Goal: Task Accomplishment & Management: Complete application form

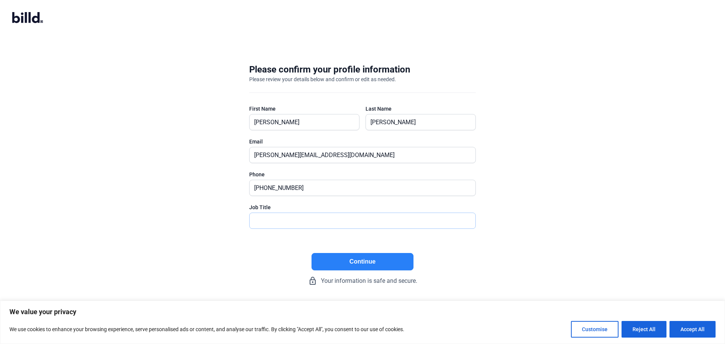
click at [300, 220] on input "text" at bounding box center [357, 220] width 217 height 15
type input "CEO"
click at [339, 263] on button "Continue" at bounding box center [362, 261] width 102 height 17
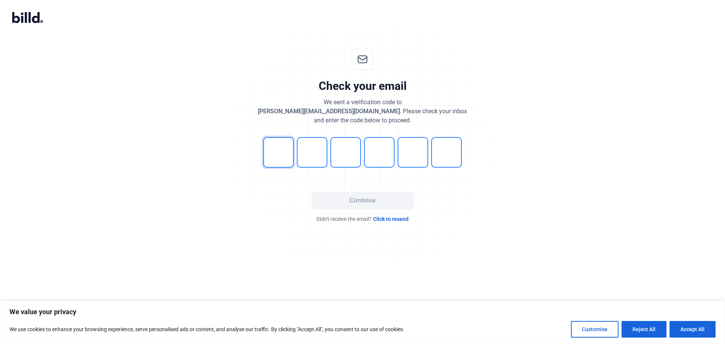
click at [264, 159] on input "tel" at bounding box center [278, 152] width 31 height 31
type input "9"
type input "5"
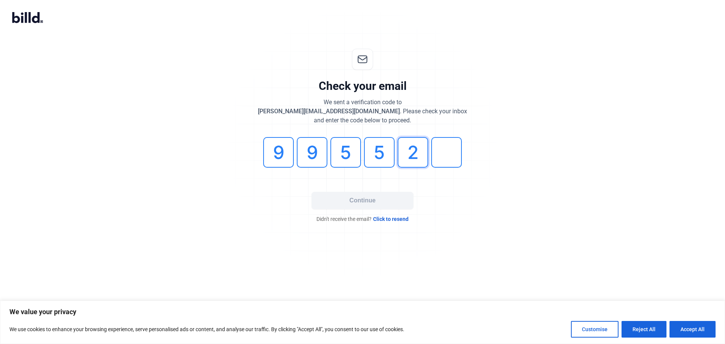
type input "2"
type input "1"
click at [339, 198] on button "Continue" at bounding box center [362, 200] width 102 height 17
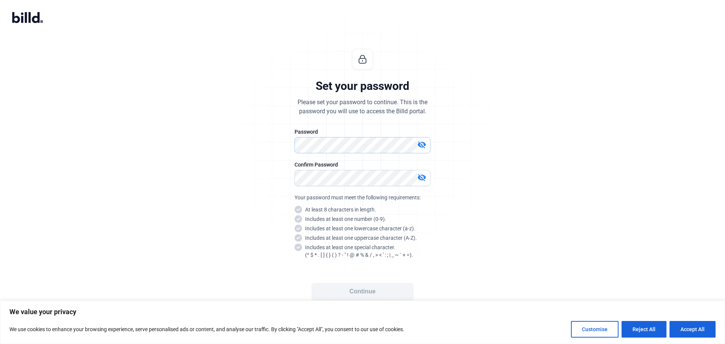
click at [248, 137] on div "Set your password Please set your password to continue. This is the password yo…" at bounding box center [362, 182] width 251 height 291
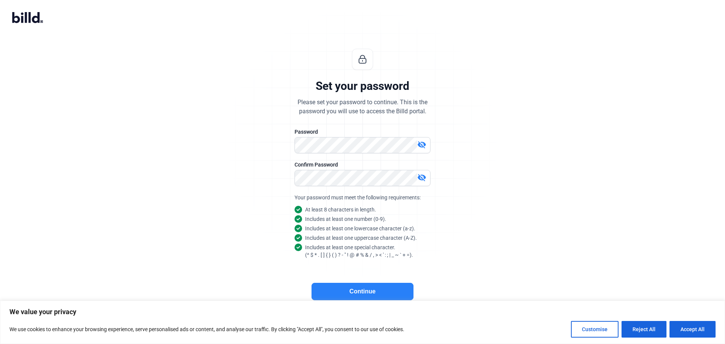
click at [362, 292] on button "Continue" at bounding box center [362, 291] width 102 height 17
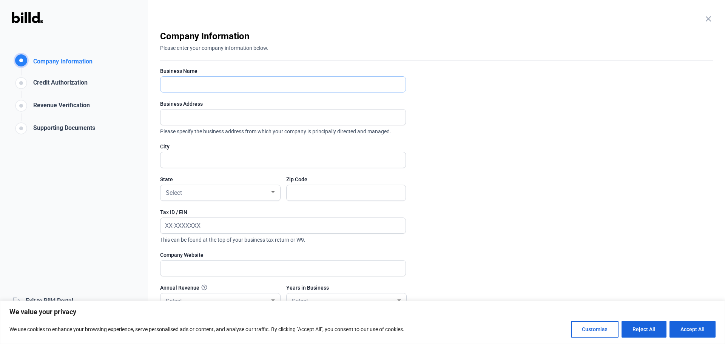
click at [193, 88] on input "text" at bounding box center [278, 84] width 237 height 15
type input "EnPower Star LLC"
type input "9428 Eton Ave., Unit G"
type input "Chatsworth"
type input "91311"
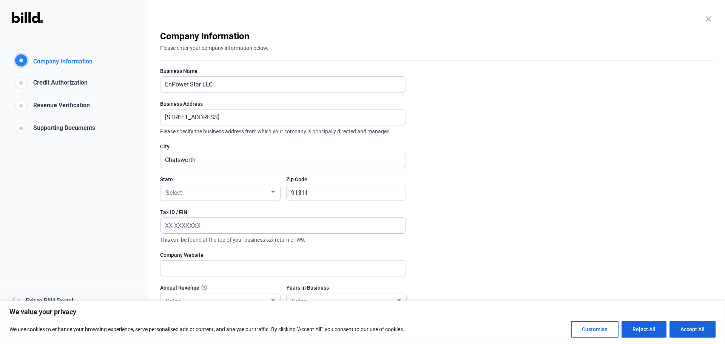
click at [205, 227] on input "text" at bounding box center [282, 225] width 245 height 15
click at [200, 194] on div "Select" at bounding box center [216, 192] width 105 height 11
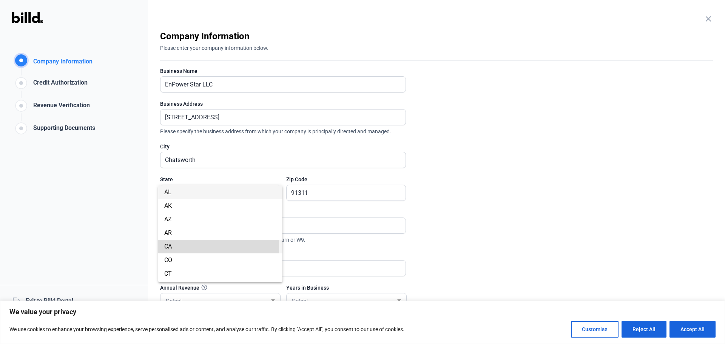
click at [172, 247] on span "CA" at bounding box center [220, 247] width 112 height 14
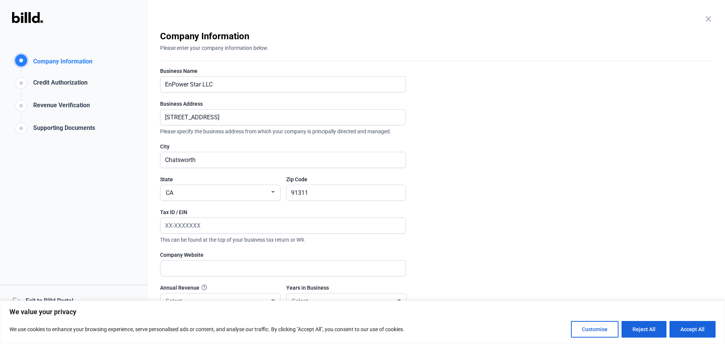
click at [136, 216] on div "Company Information Company Information Credit Authorization Revenue Verificati…" at bounding box center [74, 172] width 148 height 344
click at [165, 225] on input "text" at bounding box center [282, 225] width 245 height 15
type input "88-3875139"
click at [177, 273] on input "text" at bounding box center [282, 267] width 245 height 15
type input "www.enpowerstar.com"
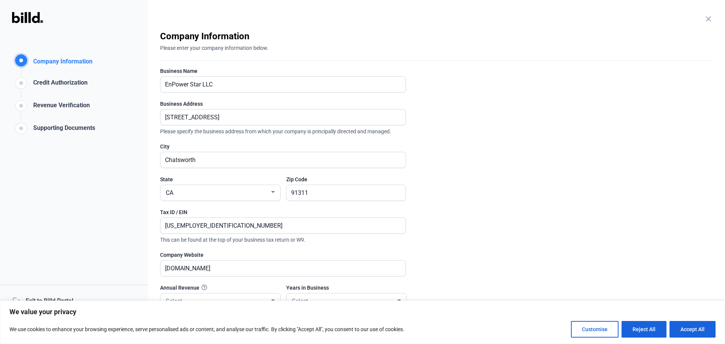
click at [132, 217] on div "Company Information Company Information Credit Authorization Revenue Verificati…" at bounding box center [74, 172] width 148 height 344
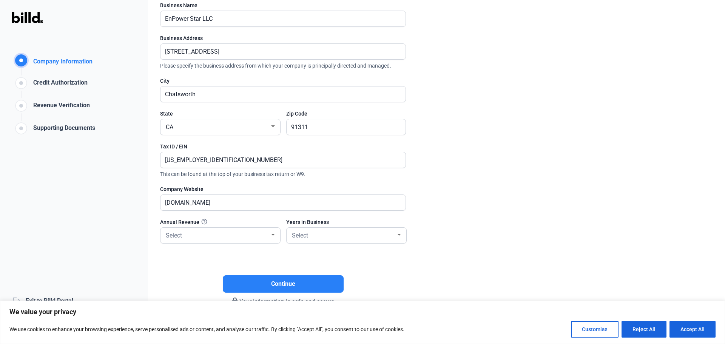
scroll to position [69, 0]
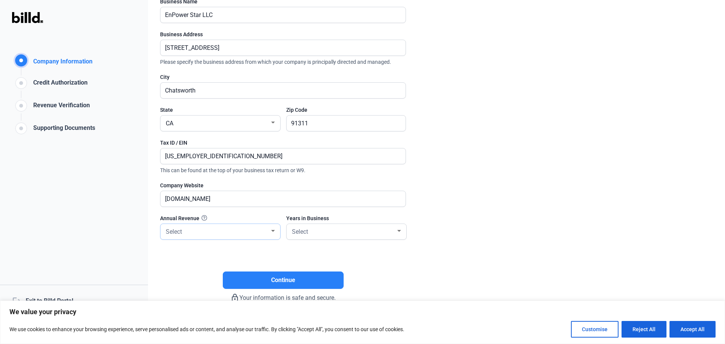
click at [206, 230] on div "Select" at bounding box center [216, 231] width 105 height 11
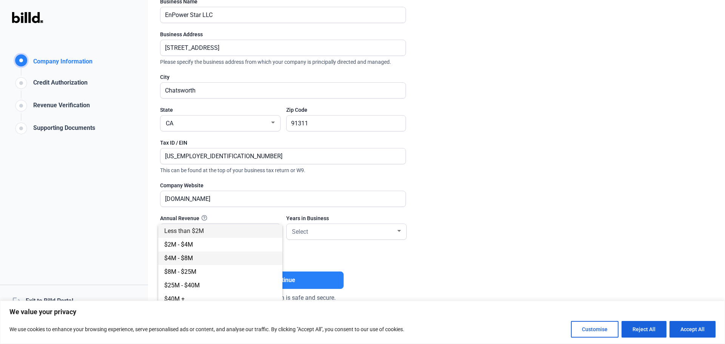
click at [187, 256] on span "$4M - $8M" at bounding box center [178, 257] width 29 height 7
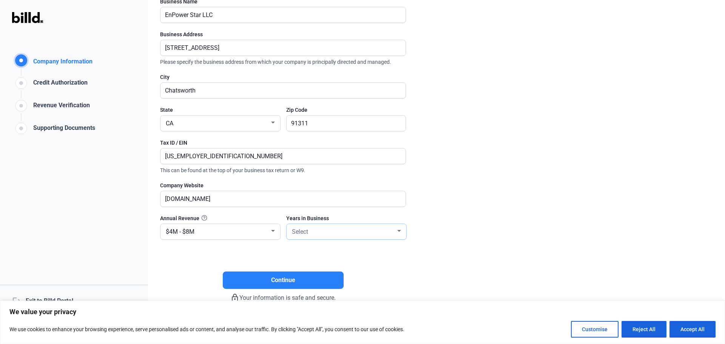
click at [353, 231] on div "Select" at bounding box center [342, 231] width 105 height 11
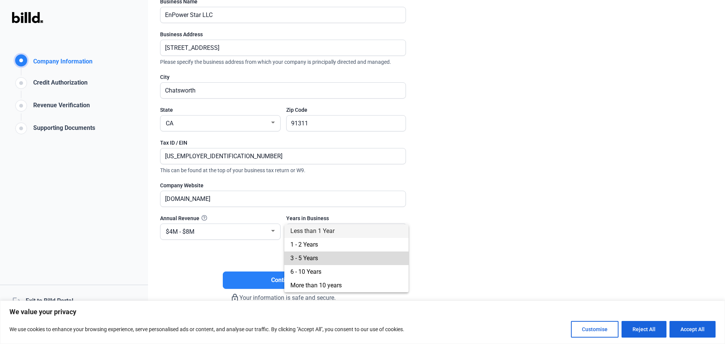
click at [307, 257] on span "3 - 5 Years" at bounding box center [304, 257] width 28 height 7
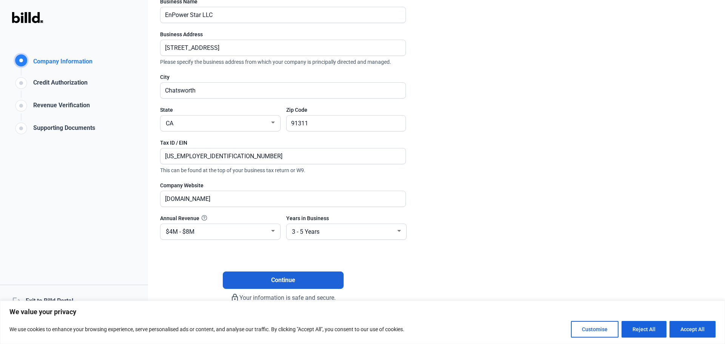
click at [256, 277] on button "Continue" at bounding box center [283, 279] width 121 height 17
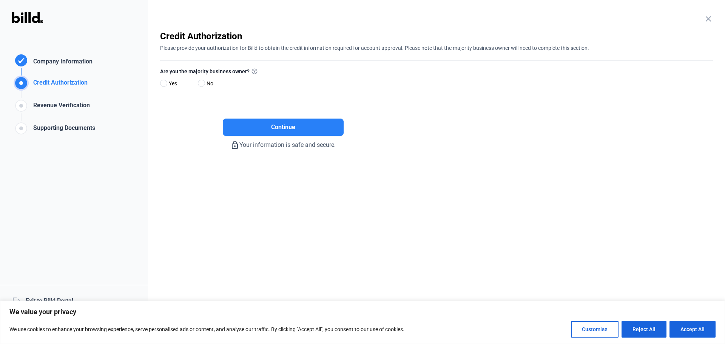
scroll to position [0, 0]
click at [162, 85] on span at bounding box center [163, 83] width 7 height 7
click at [162, 85] on input "Yes" at bounding box center [163, 84] width 6 height 6
radio input "true"
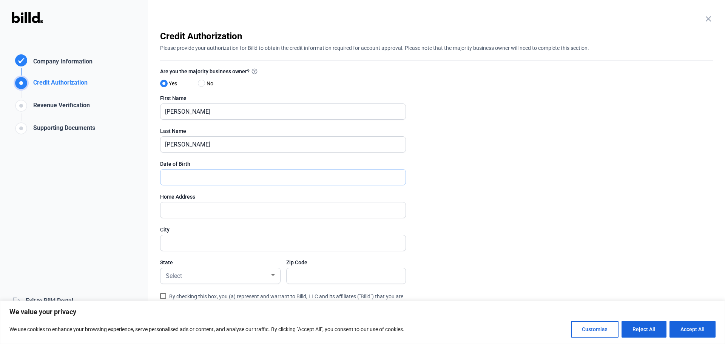
click at [189, 178] on input "text" at bounding box center [278, 176] width 237 height 15
type input "05/19/1976"
click at [181, 212] on input "text" at bounding box center [282, 209] width 245 height 15
type input "5902 Normandy Drive"
type input "Calabasas"
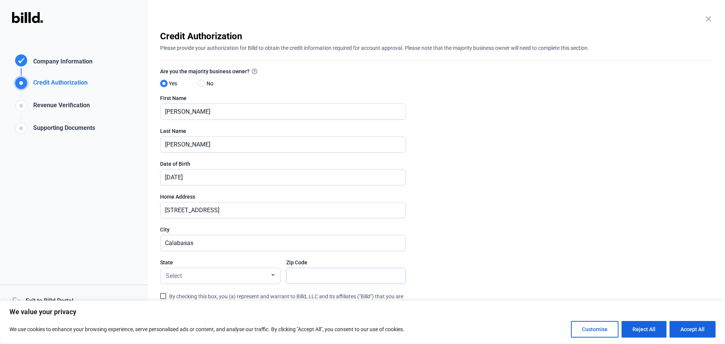
type input "91302"
click at [129, 222] on div "Credit Authorization Company Information Credit Authorization Revenue Verificat…" at bounding box center [74, 172] width 148 height 344
click at [196, 276] on div "Select" at bounding box center [216, 275] width 105 height 11
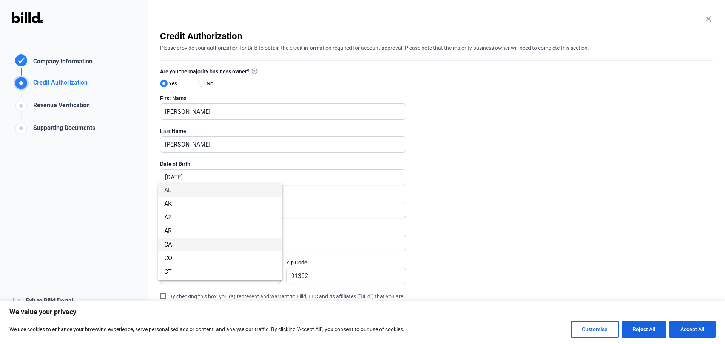
click at [173, 244] on span "CA" at bounding box center [220, 245] width 112 height 14
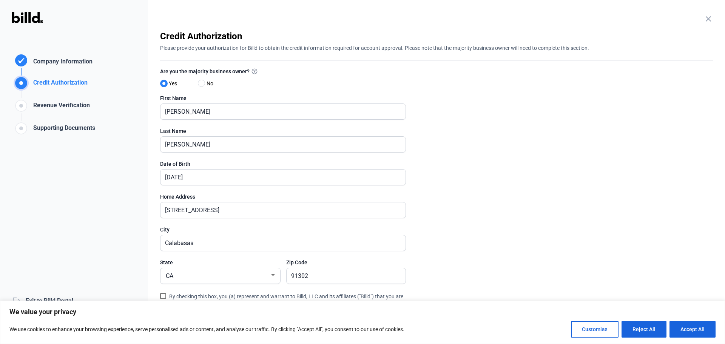
click at [128, 205] on div "Credit Authorization Company Information Credit Authorization Revenue Verificat…" at bounding box center [74, 172] width 148 height 344
click at [162, 296] on span at bounding box center [163, 296] width 6 height 6
click at [0, 0] on input "By checking this box, you (a) represent and warrant to Billd, LLC and its affil…" at bounding box center [0, 0] width 0 height 0
click at [470, 184] on enrollment-step "close Credit Authorization Please provide your authorization for Billd to obtai…" at bounding box center [436, 213] width 553 height 366
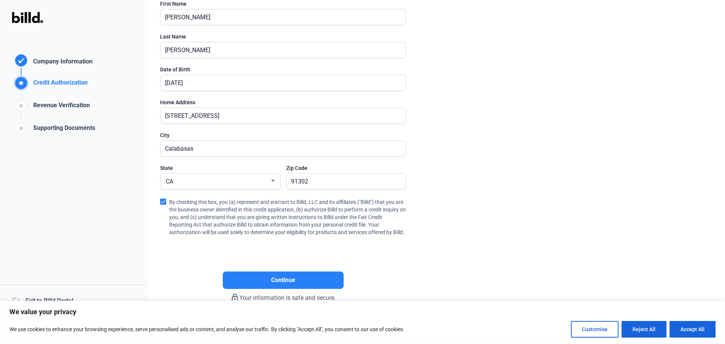
scroll to position [102, 0]
click at [684, 328] on button "Accept All" at bounding box center [692, 329] width 46 height 17
checkbox input "true"
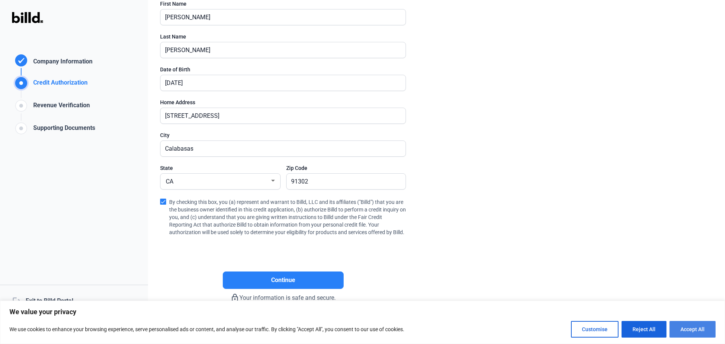
checkbox input "true"
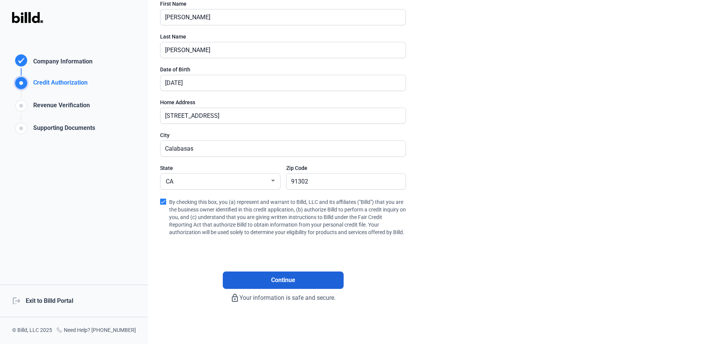
scroll to position [0, 0]
click at [280, 277] on span "Continue" at bounding box center [283, 280] width 24 height 9
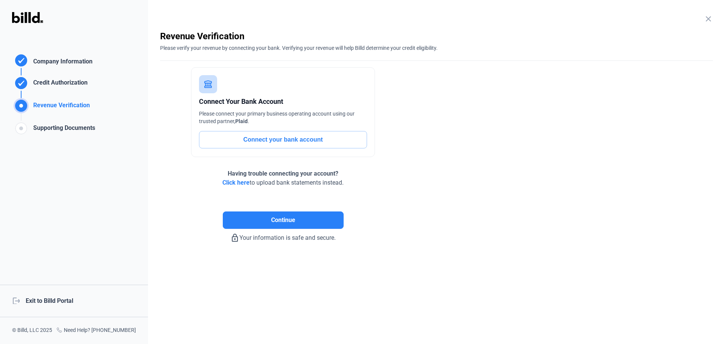
click at [289, 142] on button "Connect your bank account" at bounding box center [283, 139] width 168 height 17
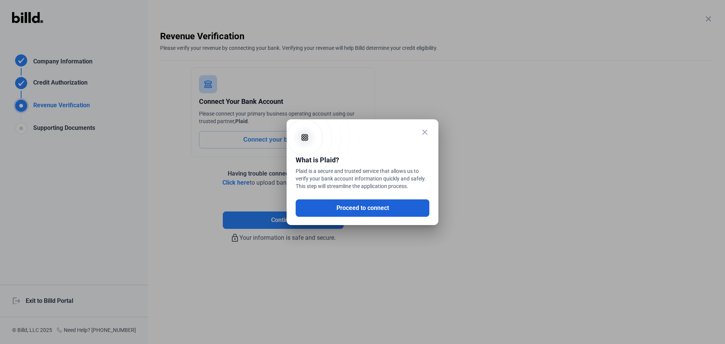
click at [338, 207] on button "Proceed to connect" at bounding box center [363, 207] width 134 height 17
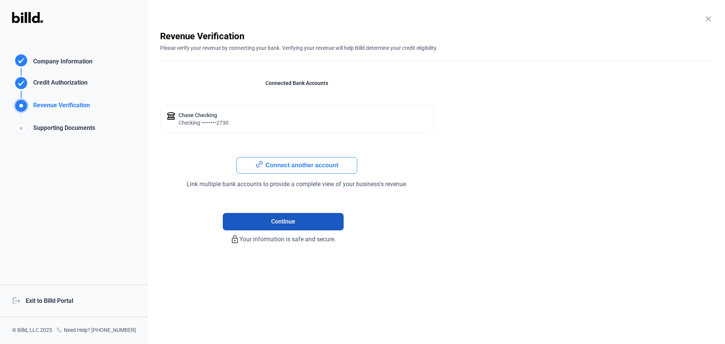
click at [261, 225] on button "Continue" at bounding box center [283, 221] width 121 height 17
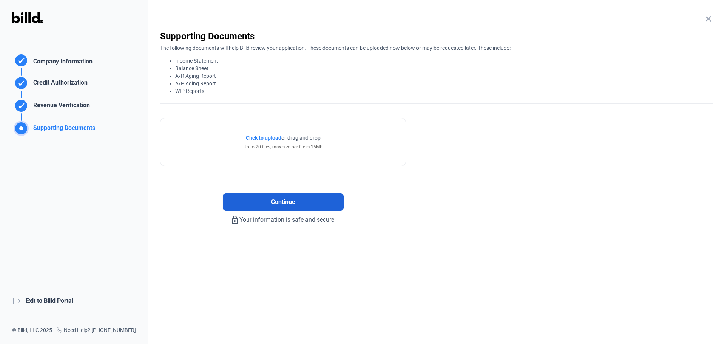
click at [283, 206] on button "Continue" at bounding box center [283, 201] width 121 height 17
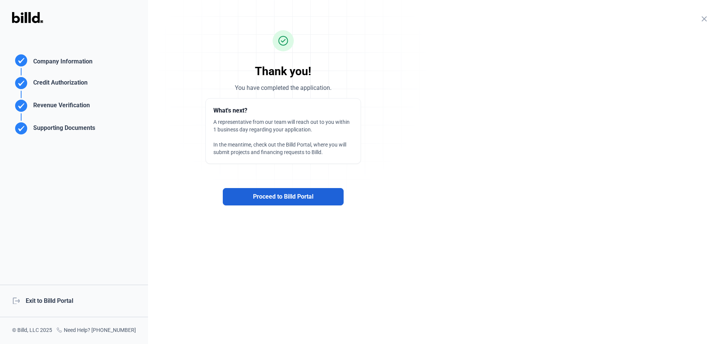
click at [285, 200] on span "Proceed to Billd Portal" at bounding box center [283, 196] width 60 height 9
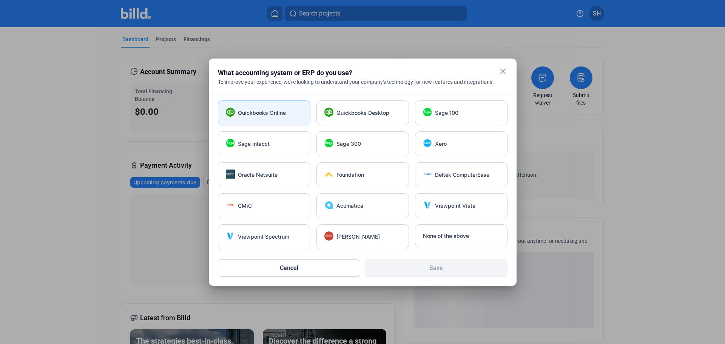
click at [287, 108] on div "Quickbooks Online" at bounding box center [264, 112] width 92 height 25
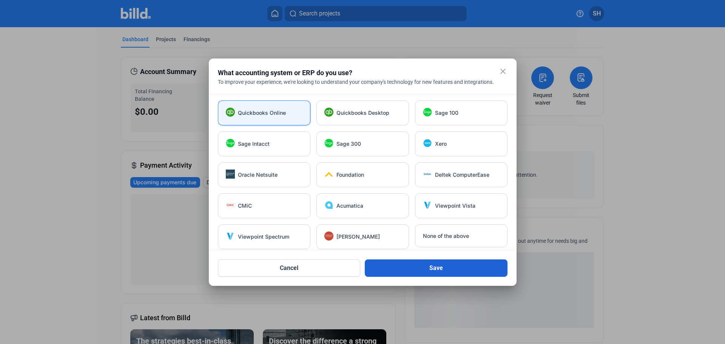
click at [416, 272] on button "Save" at bounding box center [436, 267] width 143 height 17
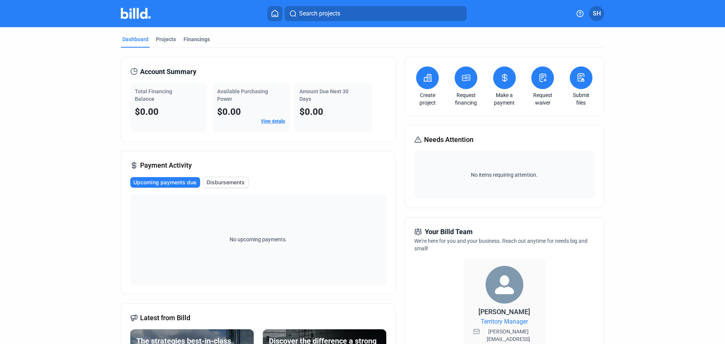
click at [577, 84] on button at bounding box center [581, 77] width 23 height 23
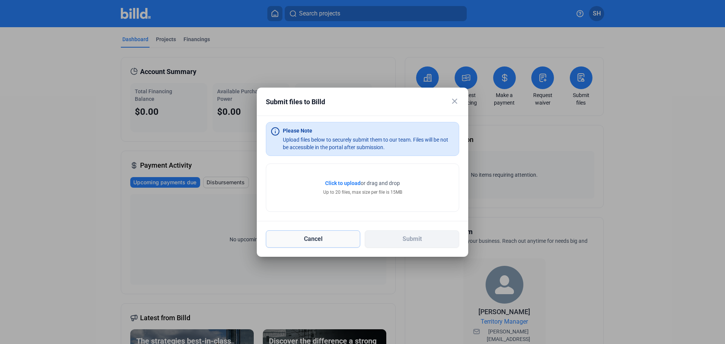
click at [322, 240] on button "Cancel" at bounding box center [313, 238] width 94 height 17
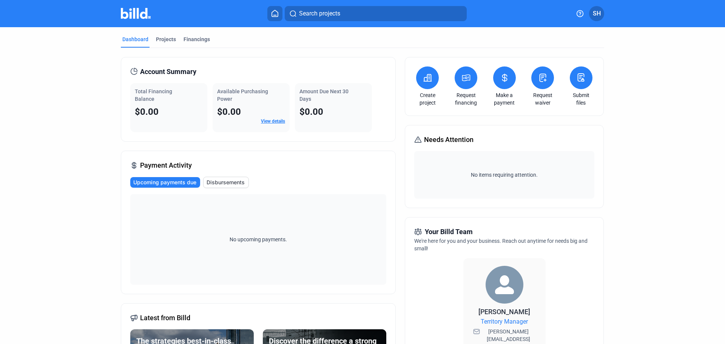
click at [587, 75] on button at bounding box center [581, 77] width 23 height 23
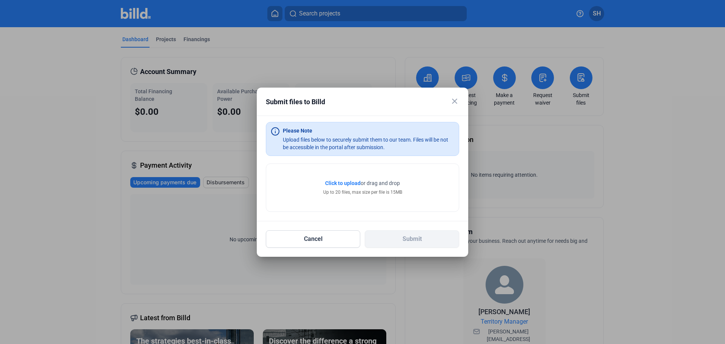
click at [339, 183] on span "Click to upload" at bounding box center [342, 183] width 35 height 6
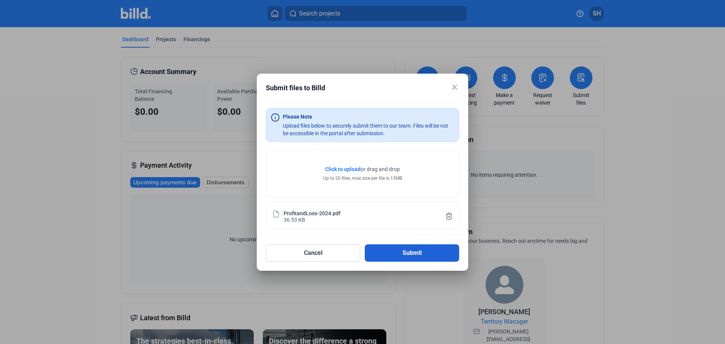
click at [411, 253] on button "Submit" at bounding box center [412, 252] width 94 height 17
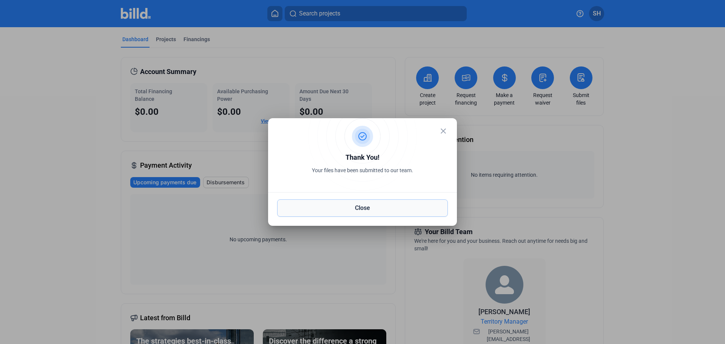
click at [363, 204] on button "Close" at bounding box center [362, 207] width 171 height 17
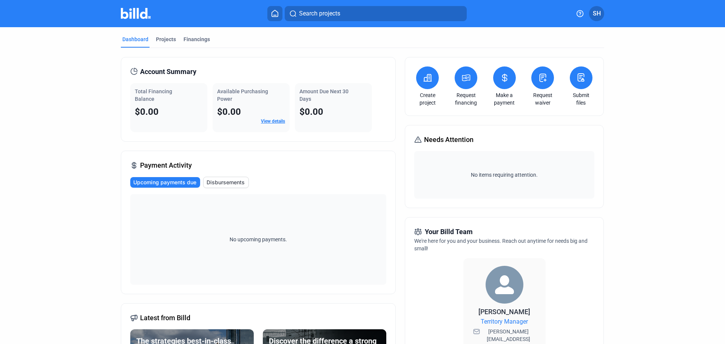
click at [582, 82] on submit-files-icon at bounding box center [580, 78] width 9 height 10
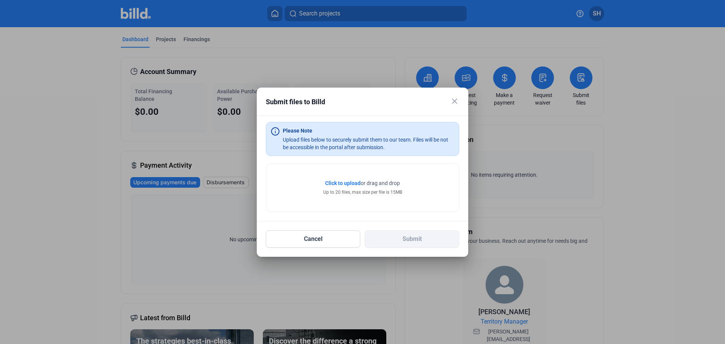
click at [342, 184] on span "Click to upload" at bounding box center [342, 183] width 35 height 6
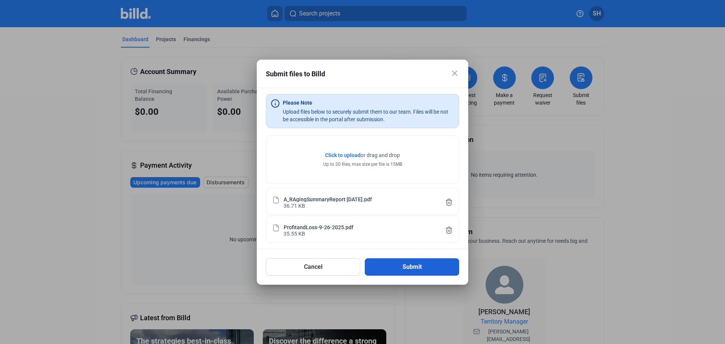
click at [408, 268] on button "Submit" at bounding box center [412, 266] width 94 height 17
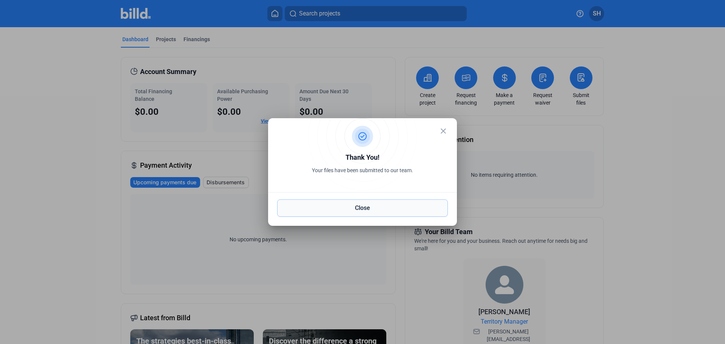
click at [366, 209] on button "Close" at bounding box center [362, 207] width 171 height 17
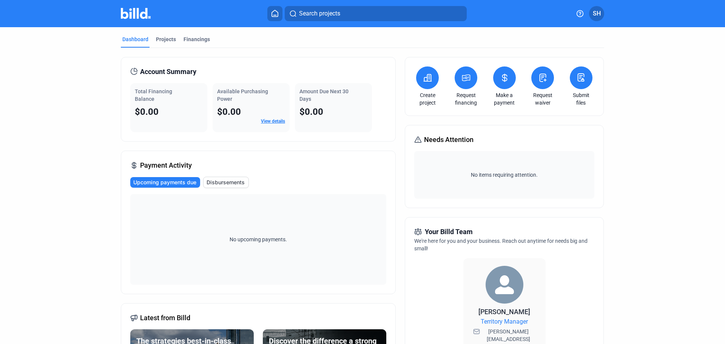
click at [580, 77] on icon at bounding box center [580, 77] width 9 height 9
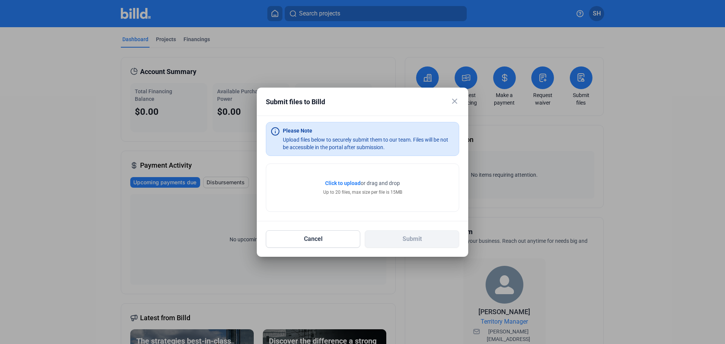
click at [339, 184] on span "Click to upload" at bounding box center [342, 183] width 35 height 6
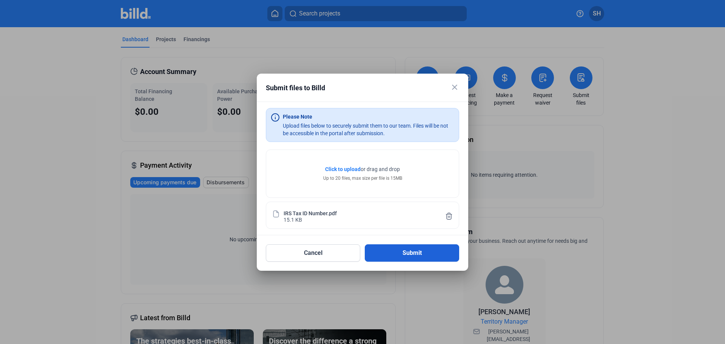
click at [399, 248] on button "Submit" at bounding box center [412, 252] width 94 height 17
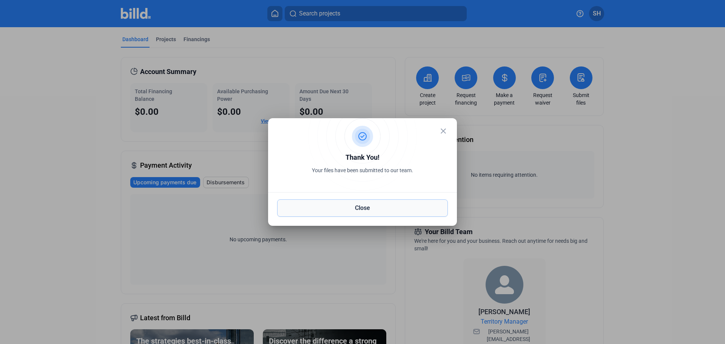
click at [368, 212] on button "Close" at bounding box center [362, 207] width 171 height 17
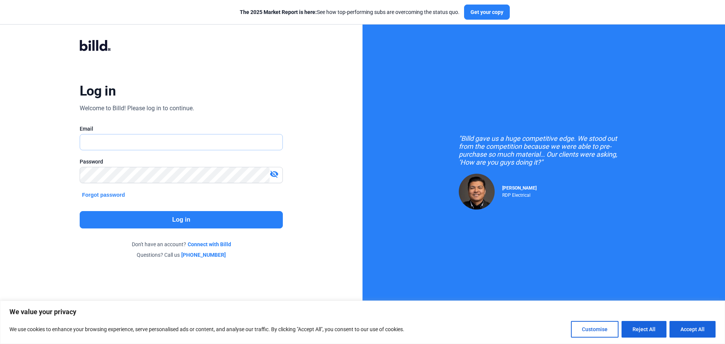
type input "[PERSON_NAME][EMAIL_ADDRESS][DOMAIN_NAME]"
click at [134, 219] on button "Log in" at bounding box center [181, 219] width 203 height 17
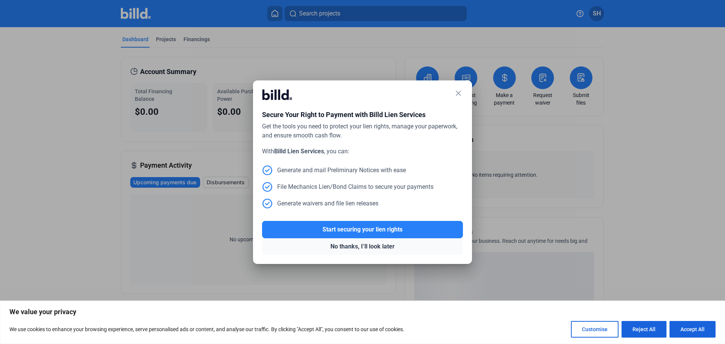
click at [364, 245] on button "No thanks, I’ll look later" at bounding box center [362, 246] width 201 height 17
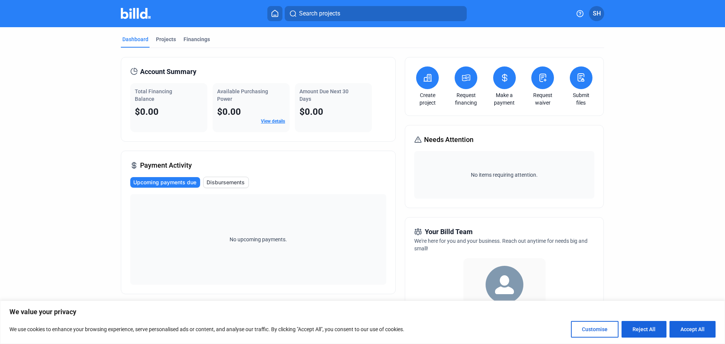
click at [596, 14] on span "SH" at bounding box center [597, 13] width 8 height 9
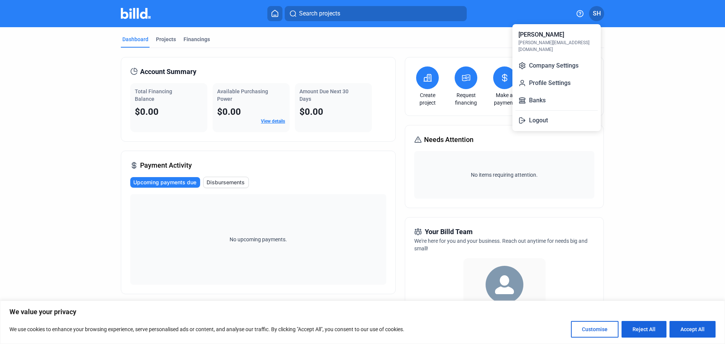
click at [596, 14] on div at bounding box center [362, 172] width 725 height 344
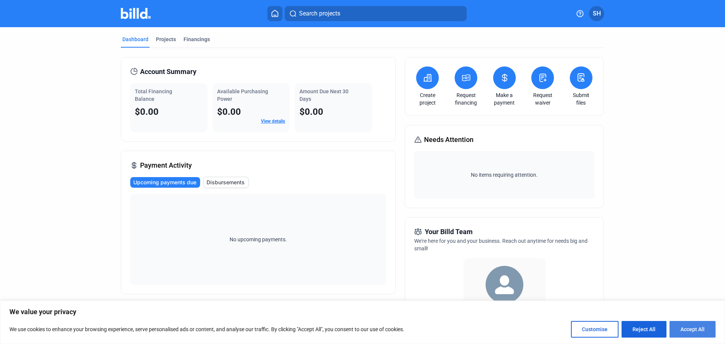
click at [695, 332] on button "Accept All" at bounding box center [692, 329] width 46 height 17
checkbox input "true"
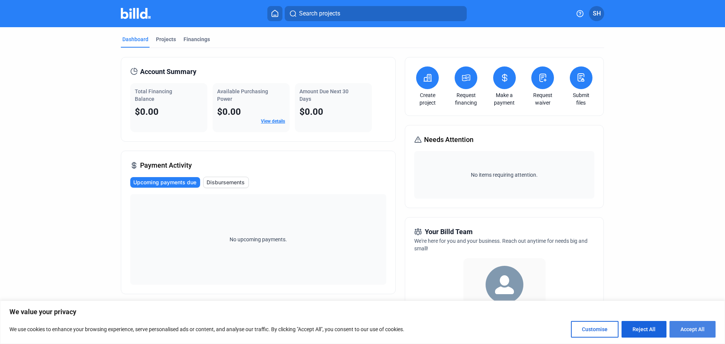
checkbox input "true"
